Goal: Obtain resource: Download file/media

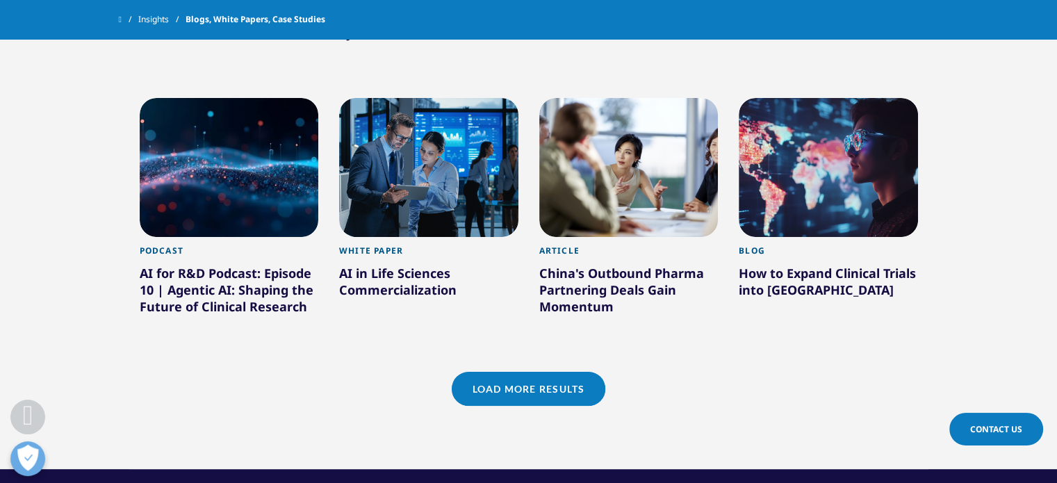
scroll to position [1181, 0]
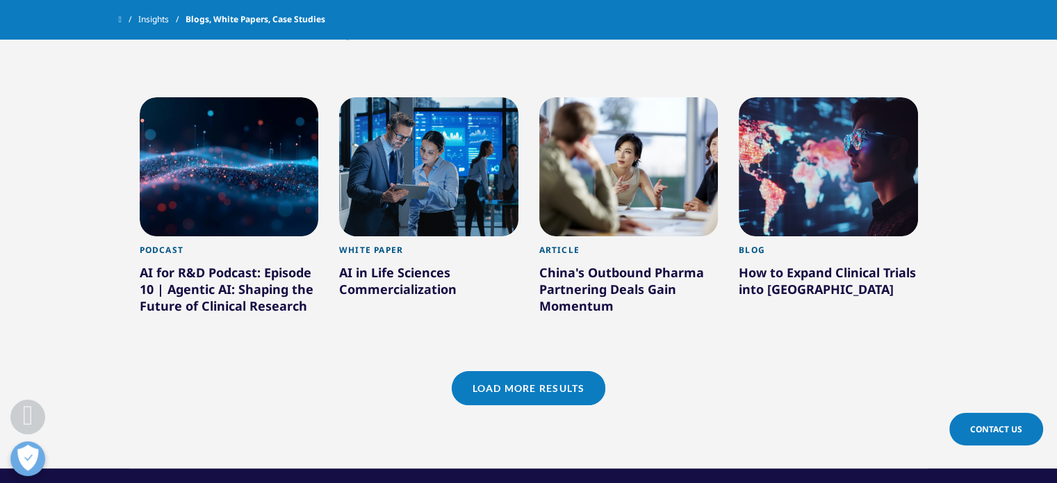
click at [500, 390] on link "Load More Results" at bounding box center [529, 388] width 154 height 34
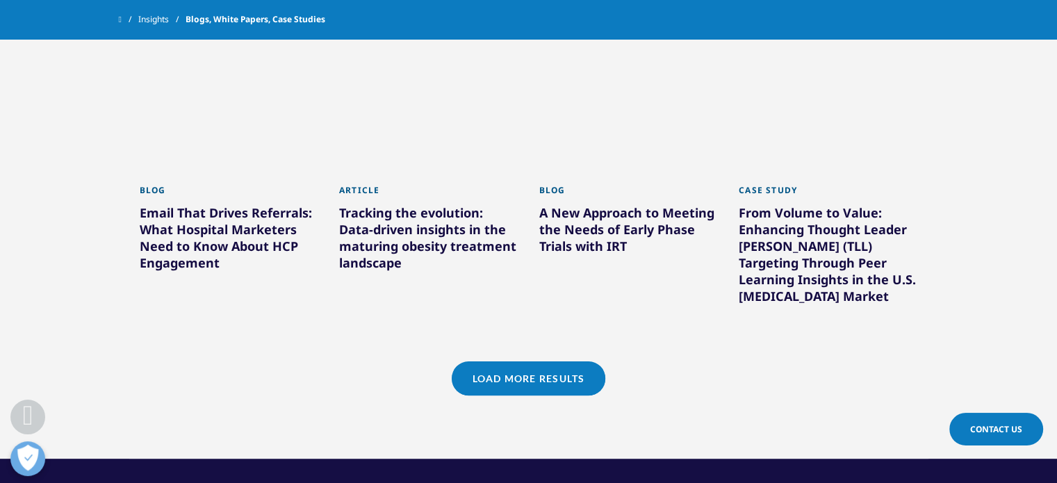
scroll to position [2085, 0]
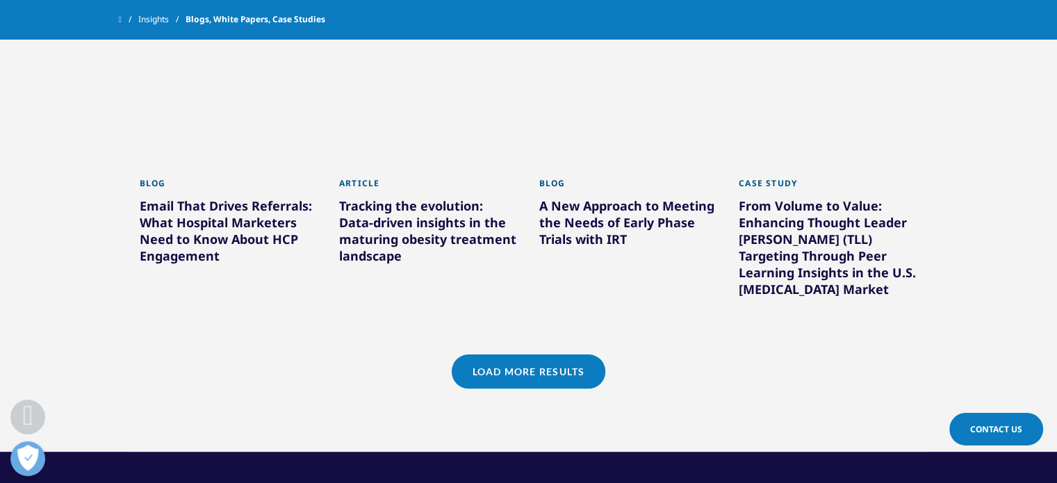
click at [581, 376] on link "Load More Results" at bounding box center [529, 371] width 154 height 34
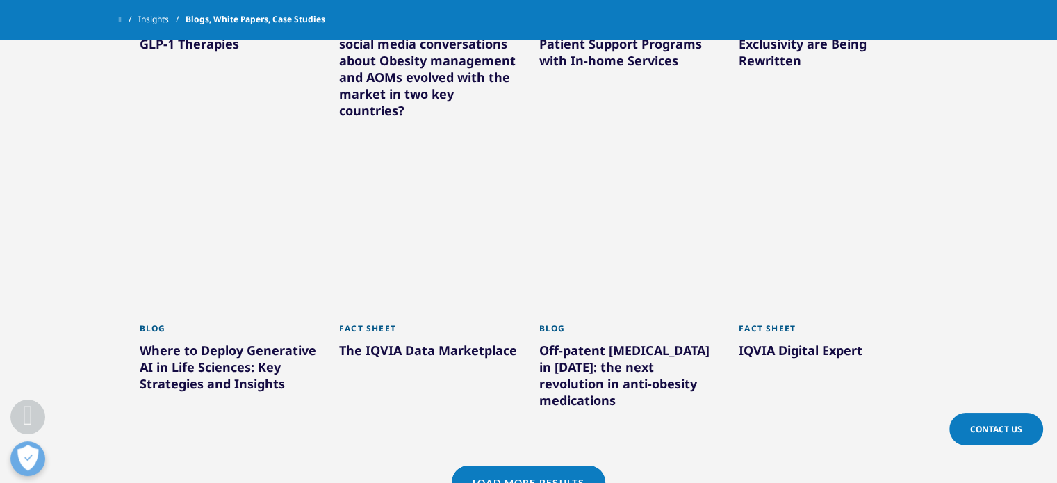
scroll to position [2919, 0]
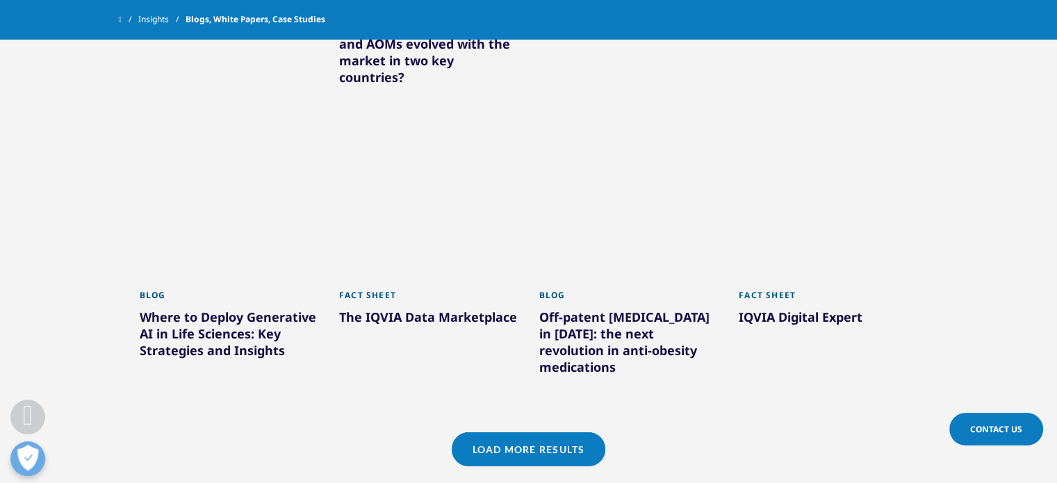
click at [462, 432] on link "Load More Results" at bounding box center [529, 449] width 154 height 34
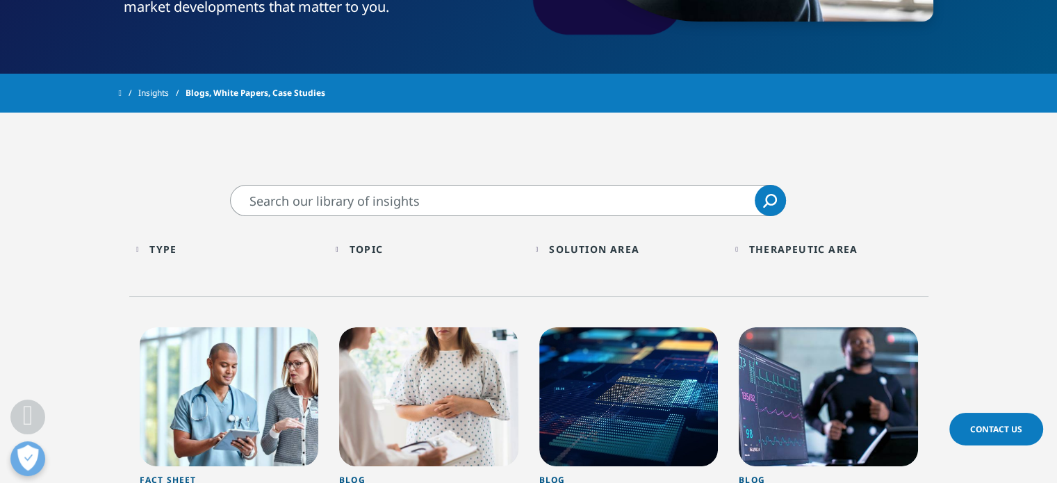
scroll to position [486, 0]
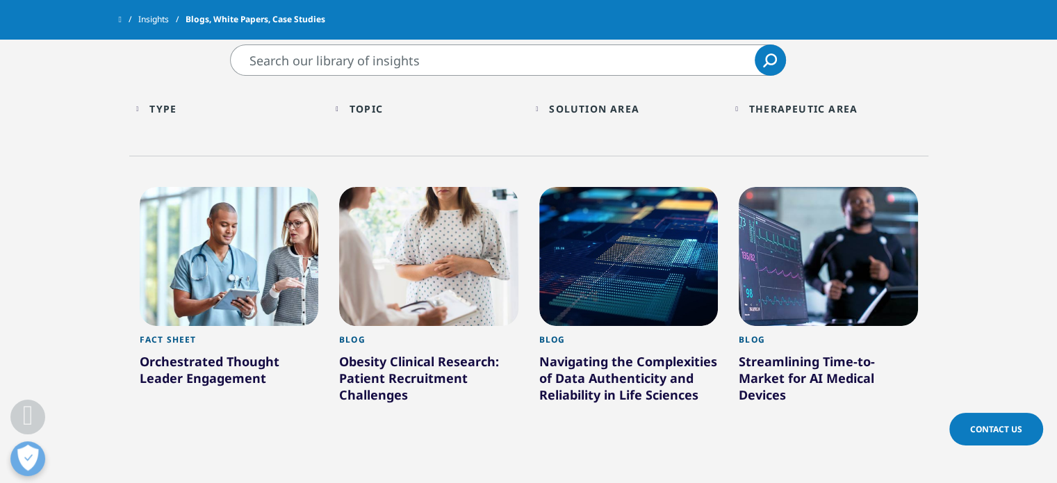
click at [150, 113] on div "Type Loading Clear Or/And Operator" at bounding box center [229, 108] width 186 height 33
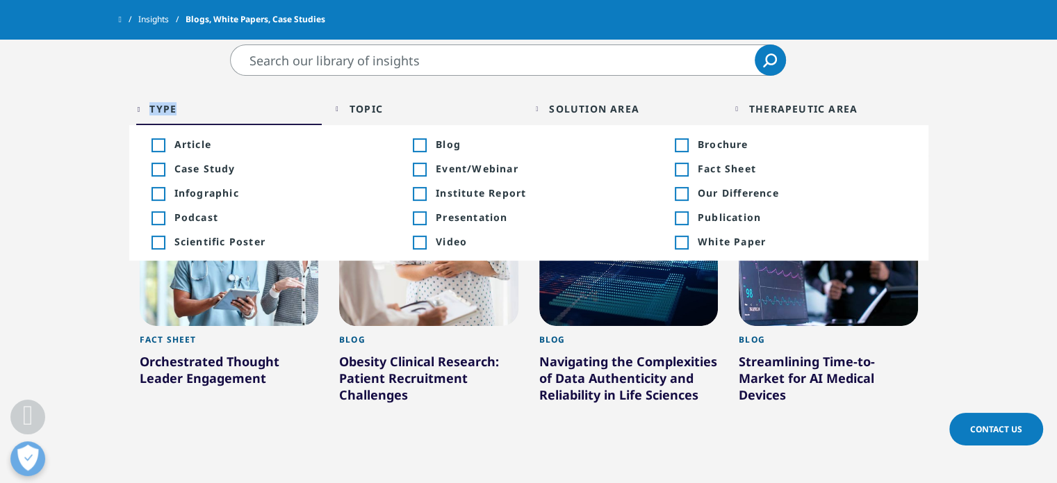
click at [154, 113] on div "Type Loading Clear Or/And Operator" at bounding box center [229, 108] width 186 height 33
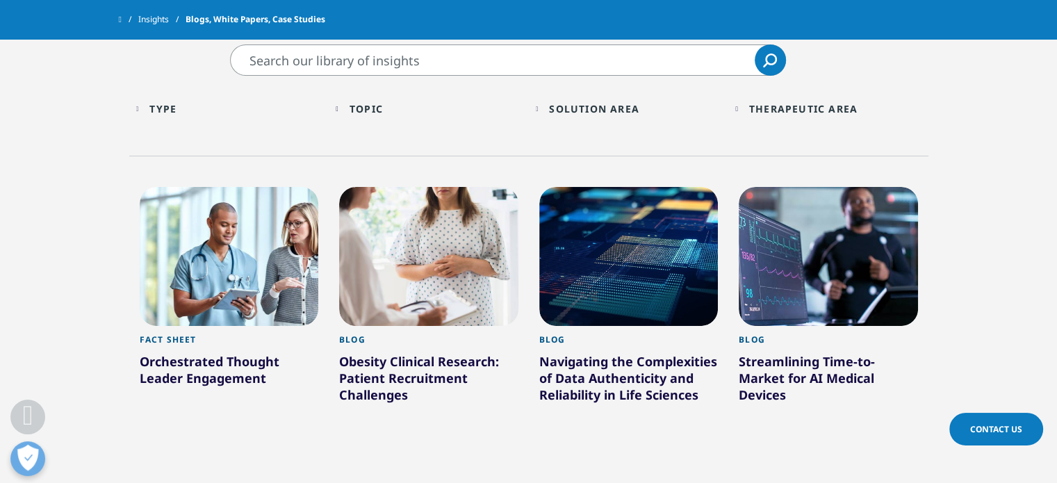
click at [341, 112] on div "Topic Loading Clear Or/And Operator" at bounding box center [429, 108] width 186 height 33
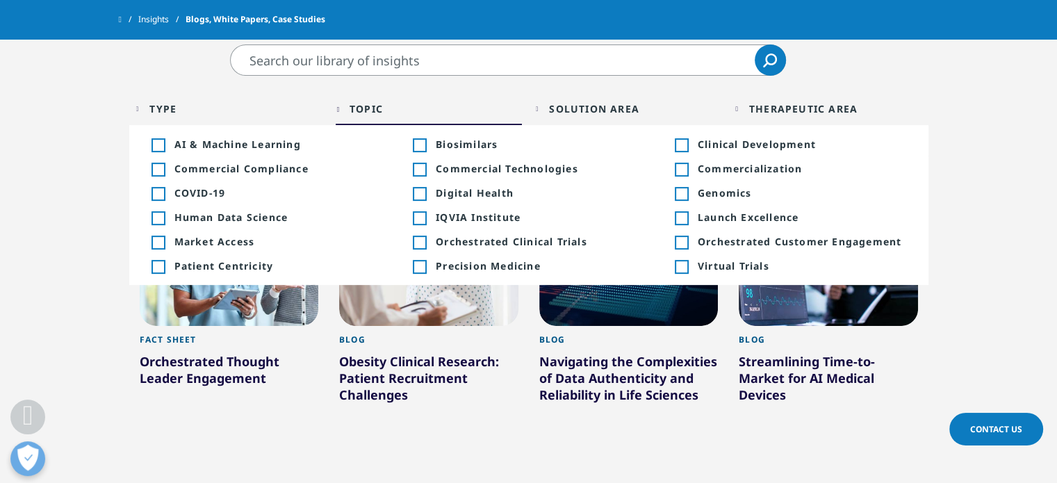
click at [545, 109] on div "Solution Area Loading Clear Or/And Operator" at bounding box center [629, 108] width 186 height 33
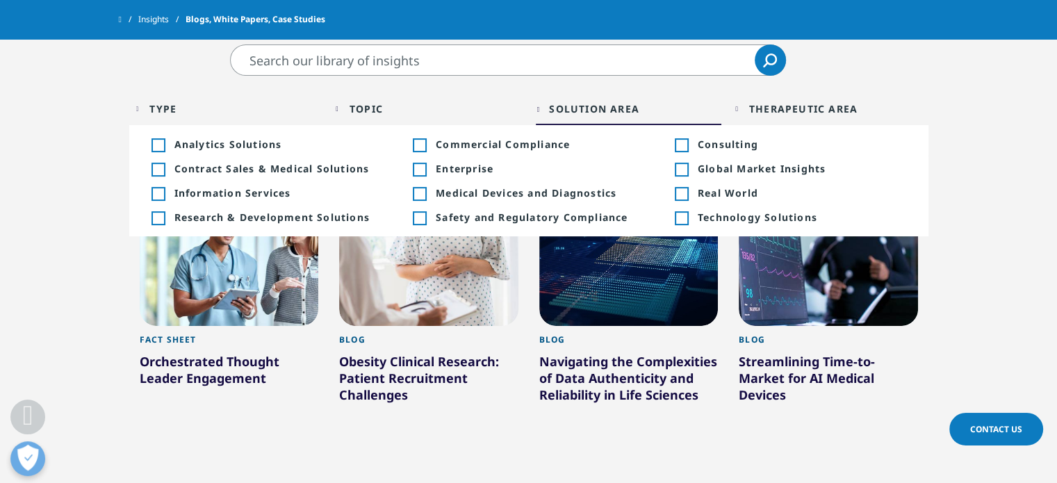
click at [425, 111] on div "Topic Loading" at bounding box center [436, 108] width 172 height 13
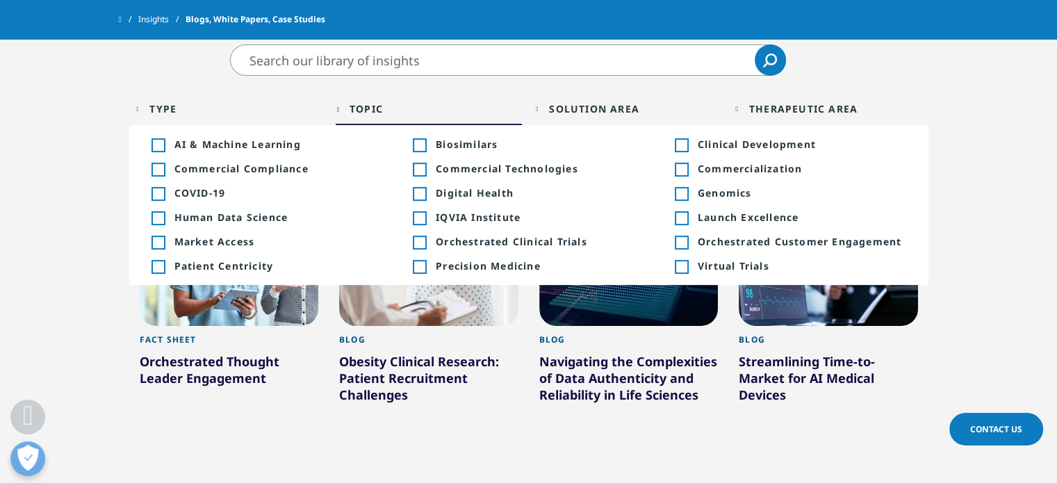
click at [425, 111] on div "Topic Loading" at bounding box center [436, 108] width 172 height 13
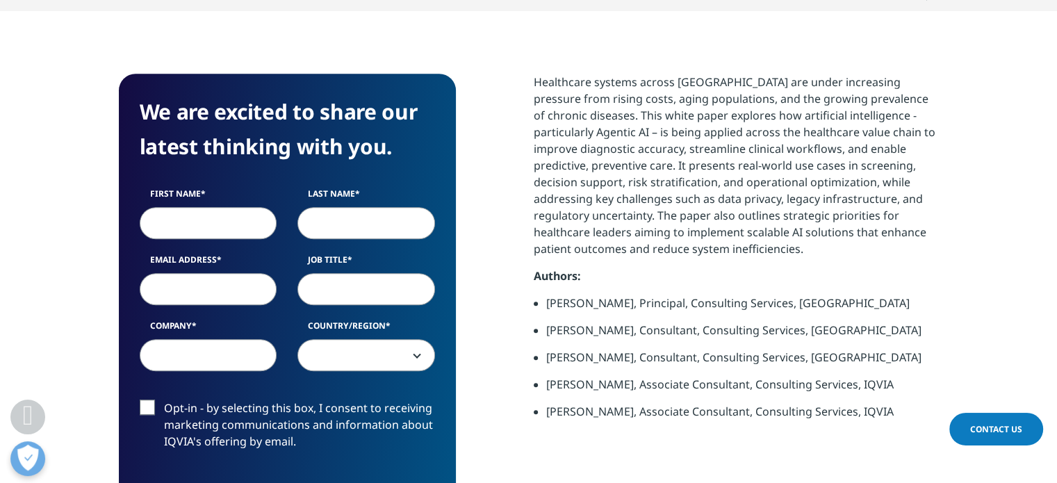
scroll to position [695, 0]
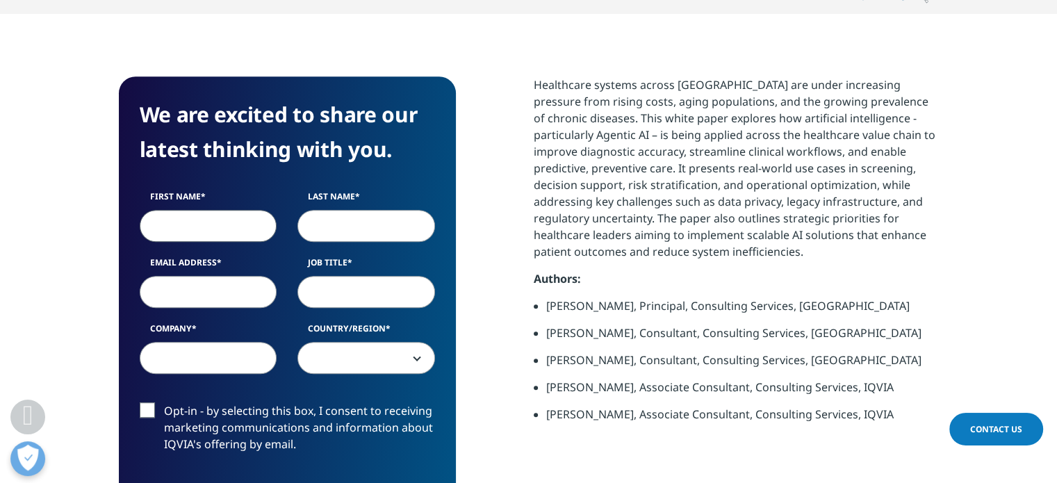
click at [173, 220] on input "First Name" at bounding box center [209, 226] width 138 height 32
type input "Aik Loon"
type input "R"
type input "Teh"
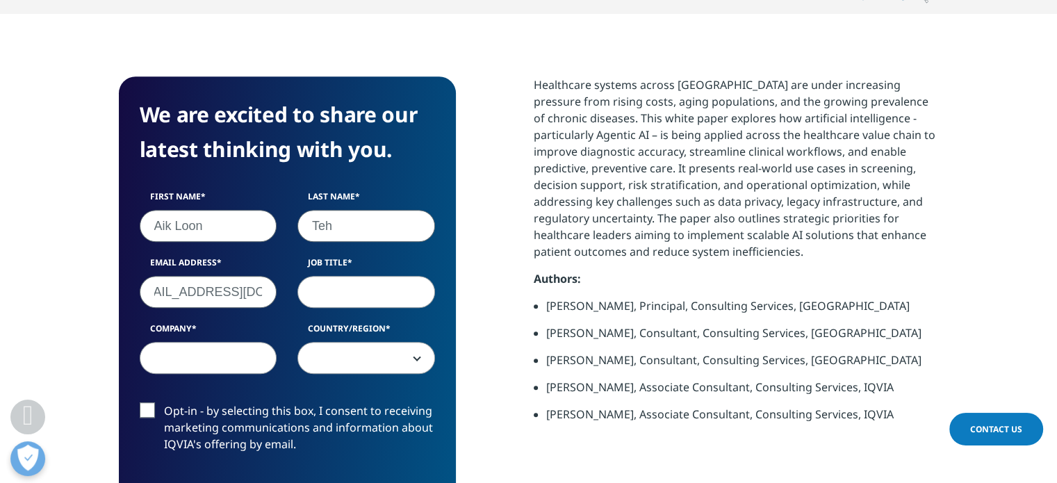
type input "teheggloon@gmail.com"
type input "Student"
type input "N/A"
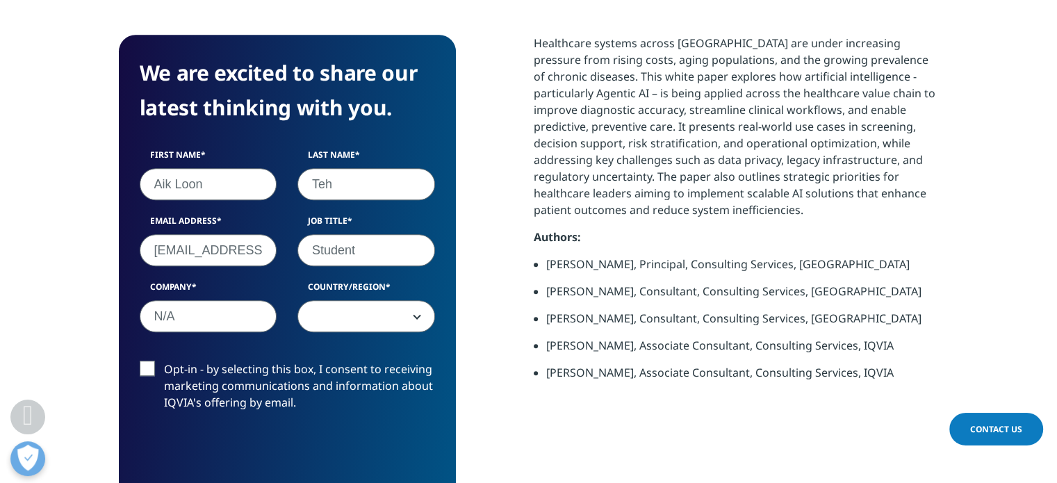
scroll to position [903, 0]
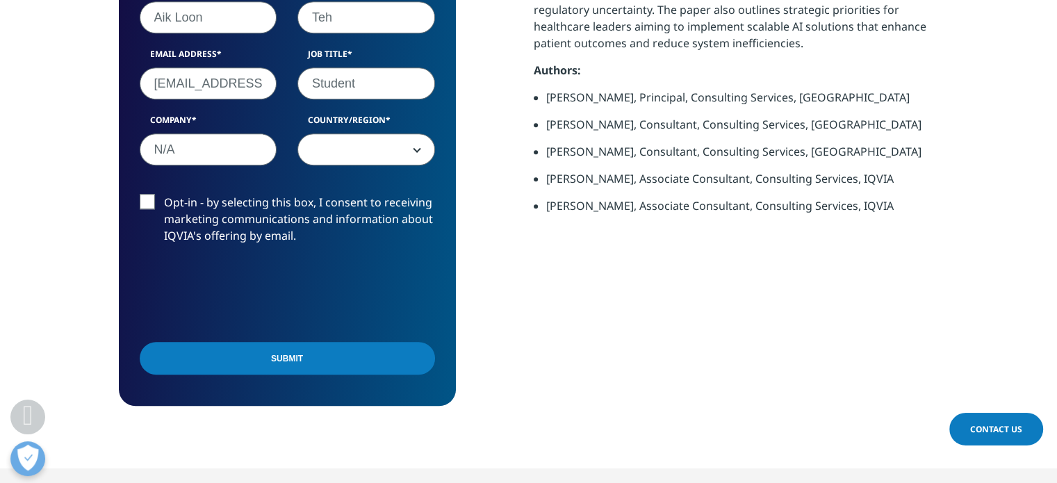
click at [360, 142] on span at bounding box center [366, 150] width 136 height 32
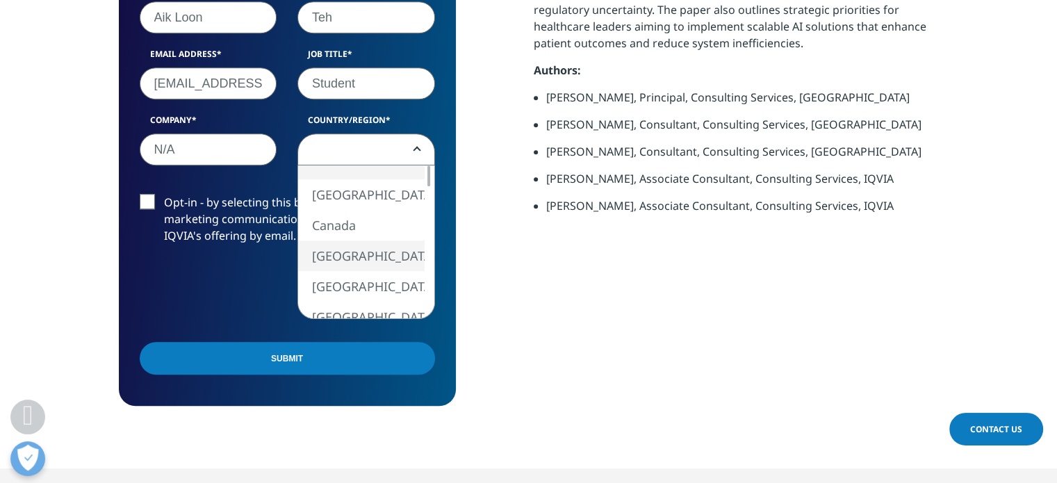
select select "[GEOGRAPHIC_DATA]"
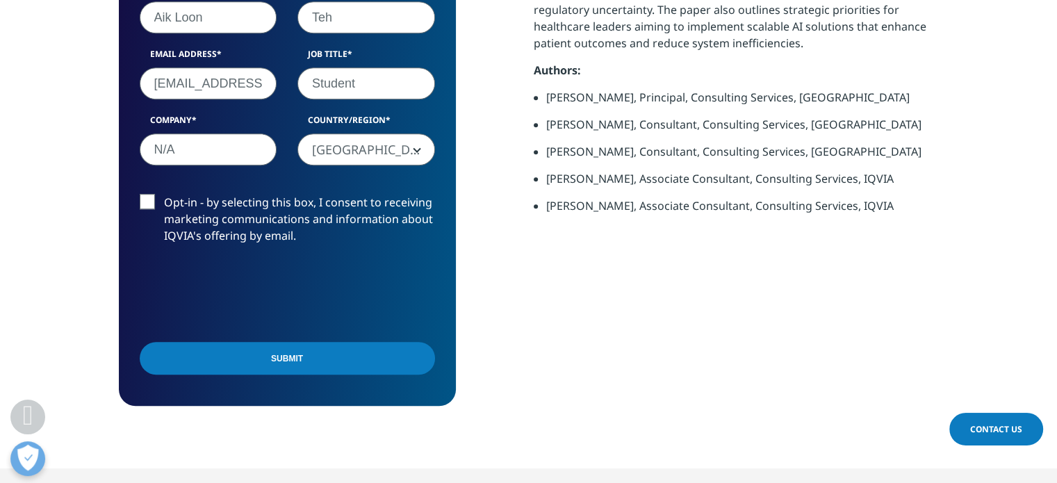
click at [261, 350] on input "Submit" at bounding box center [287, 358] width 295 height 33
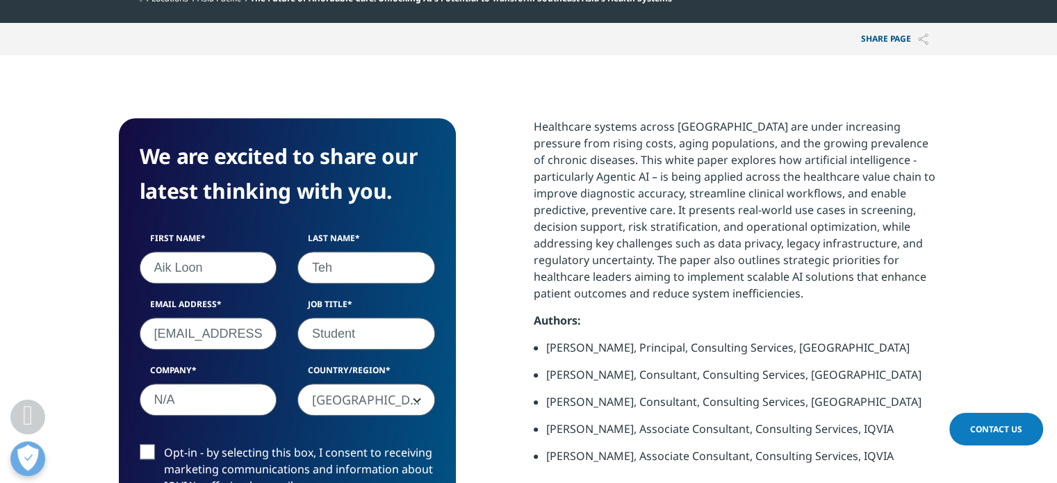
scroll to position [7, 7]
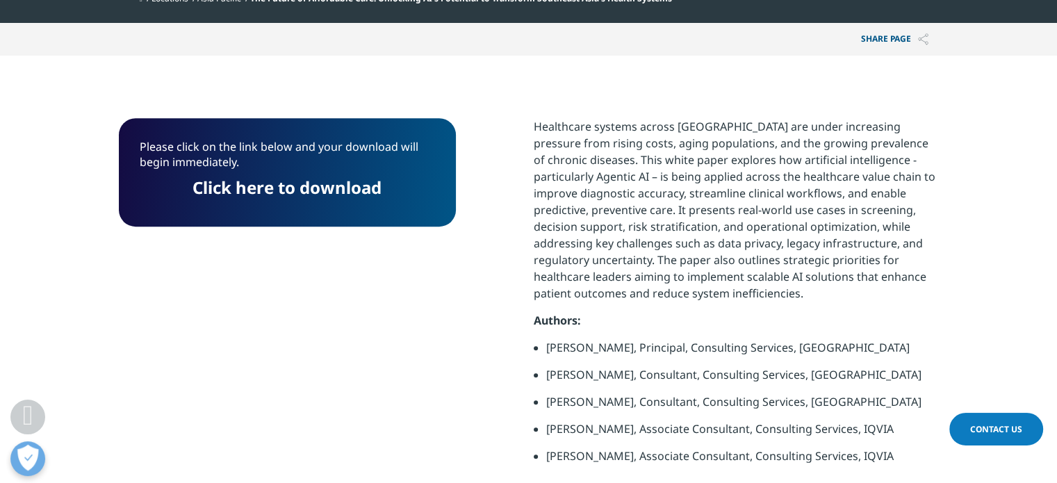
drag, startPoint x: 254, startPoint y: 184, endPoint x: 451, endPoint y: 250, distance: 208.1
click at [254, 184] on link "Click here to download" at bounding box center [286, 187] width 189 height 23
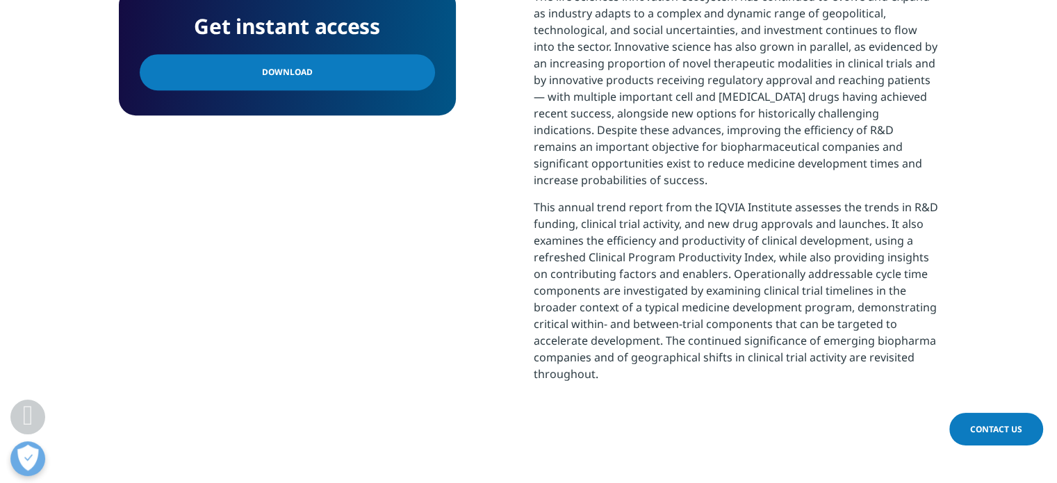
scroll to position [625, 0]
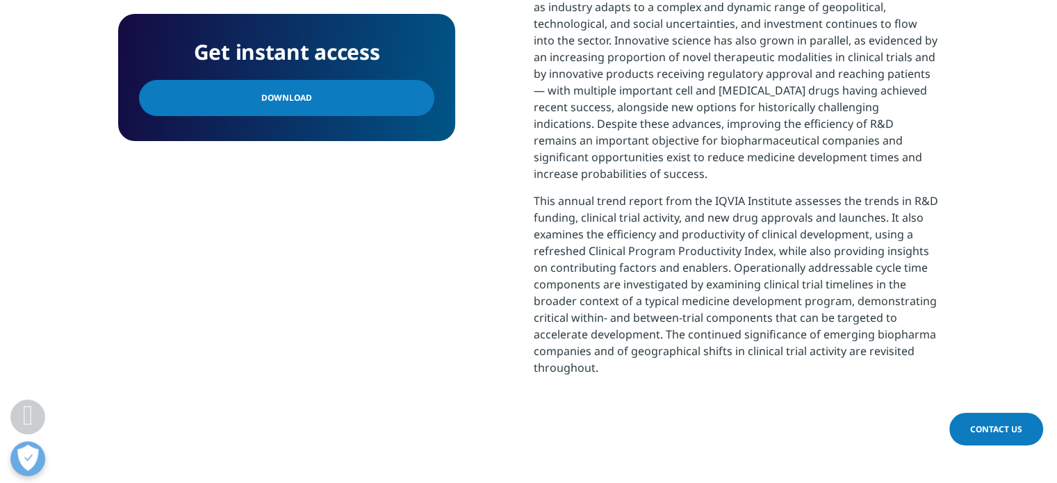
click at [329, 108] on link "Download" at bounding box center [286, 98] width 295 height 36
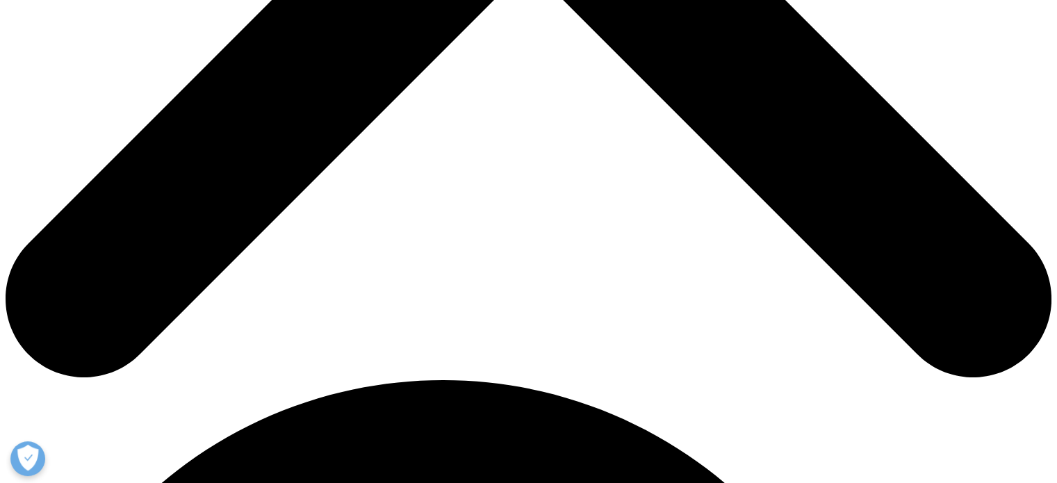
scroll to position [834, 0]
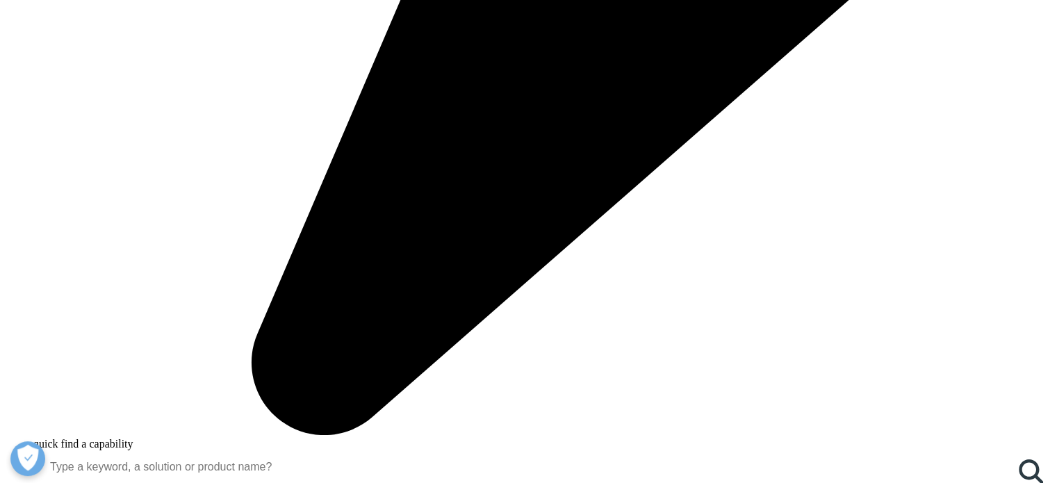
scroll to position [1465, 0]
